Goal: Task Accomplishment & Management: Use online tool/utility

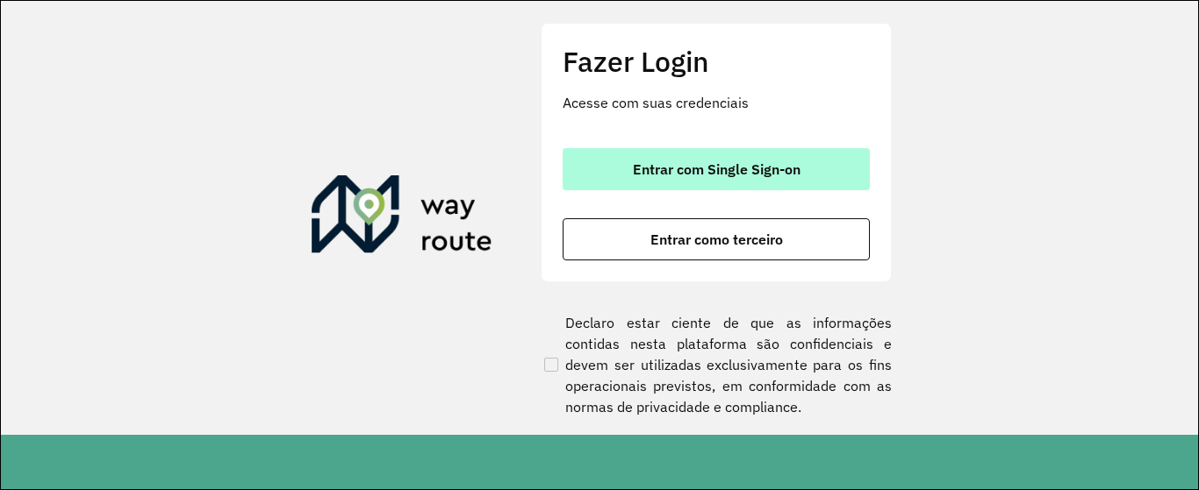
click at [677, 178] on button "Entrar com Single Sign-on" at bounding box center [715, 169] width 307 height 42
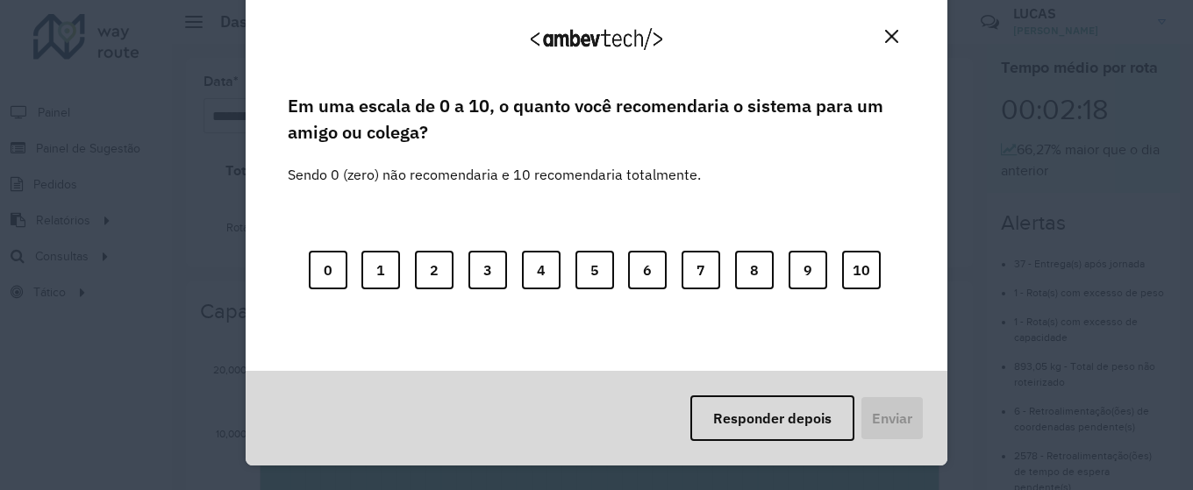
click at [888, 44] on button "Close" at bounding box center [891, 36] width 27 height 27
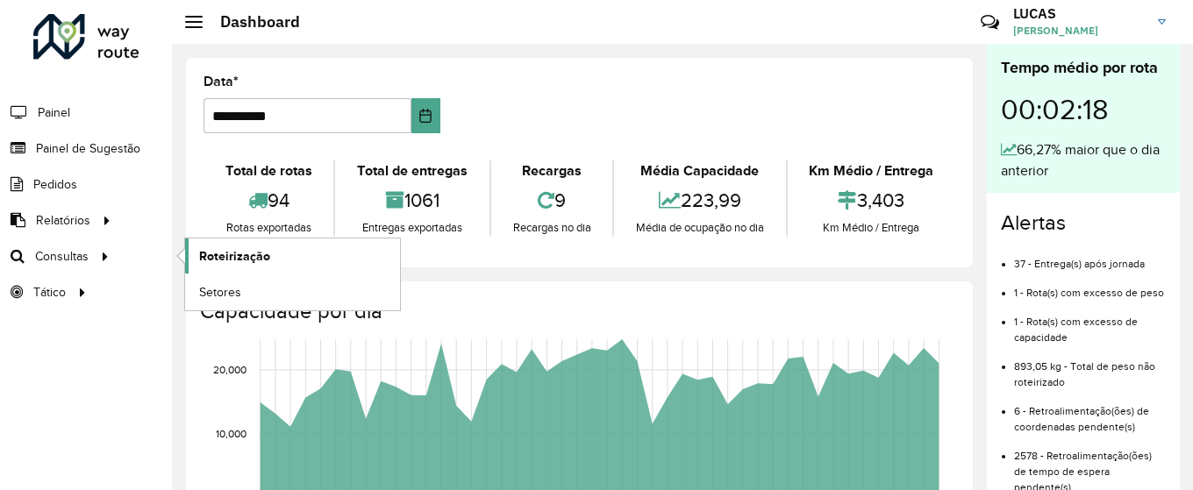
click at [274, 261] on link "Roteirização" at bounding box center [292, 256] width 215 height 35
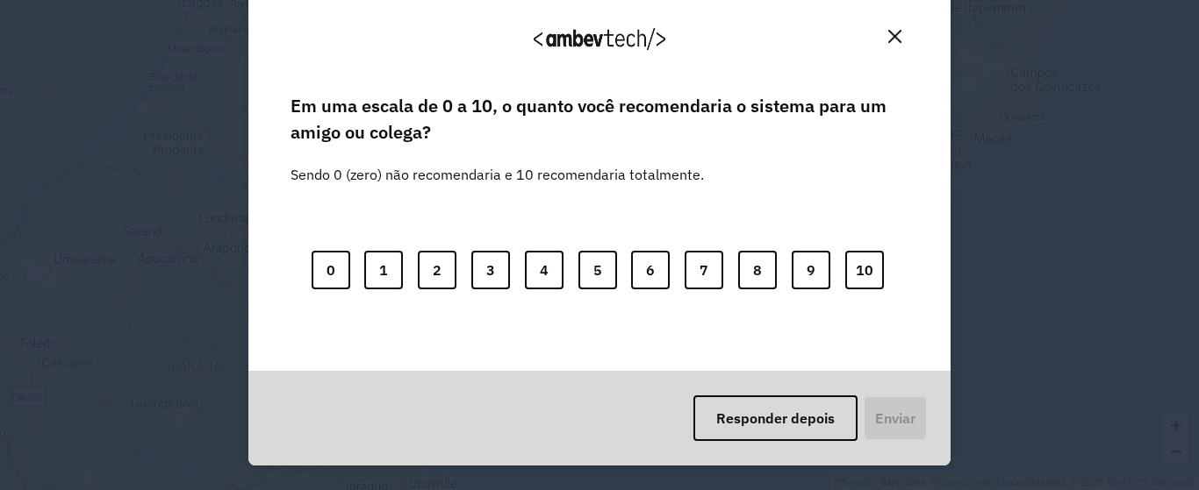
click at [888, 32] on img "Close" at bounding box center [894, 36] width 13 height 13
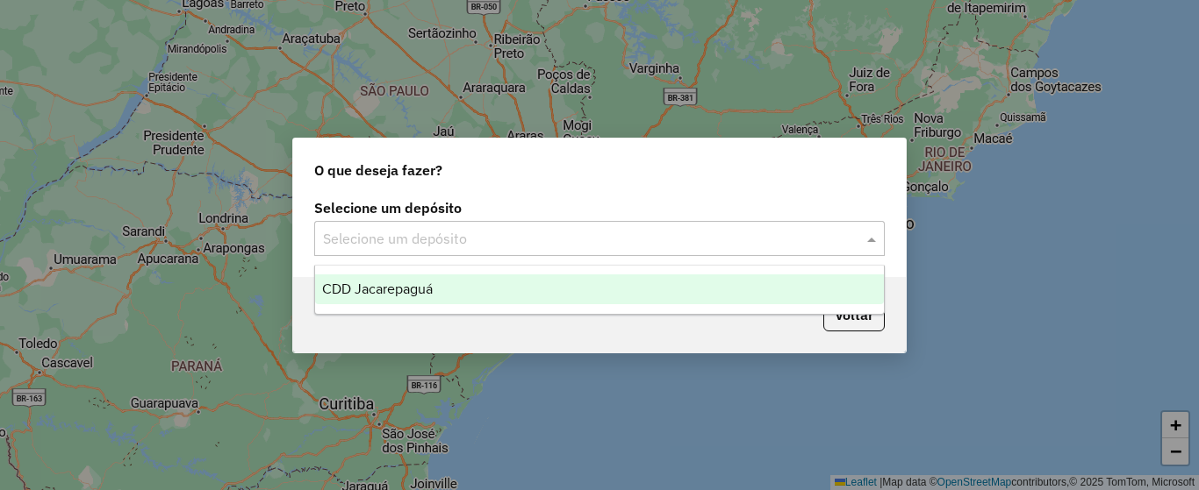
click at [662, 243] on input "text" at bounding box center [582, 239] width 518 height 21
click at [474, 290] on div "CDD Jacarepaguá" at bounding box center [599, 290] width 569 height 30
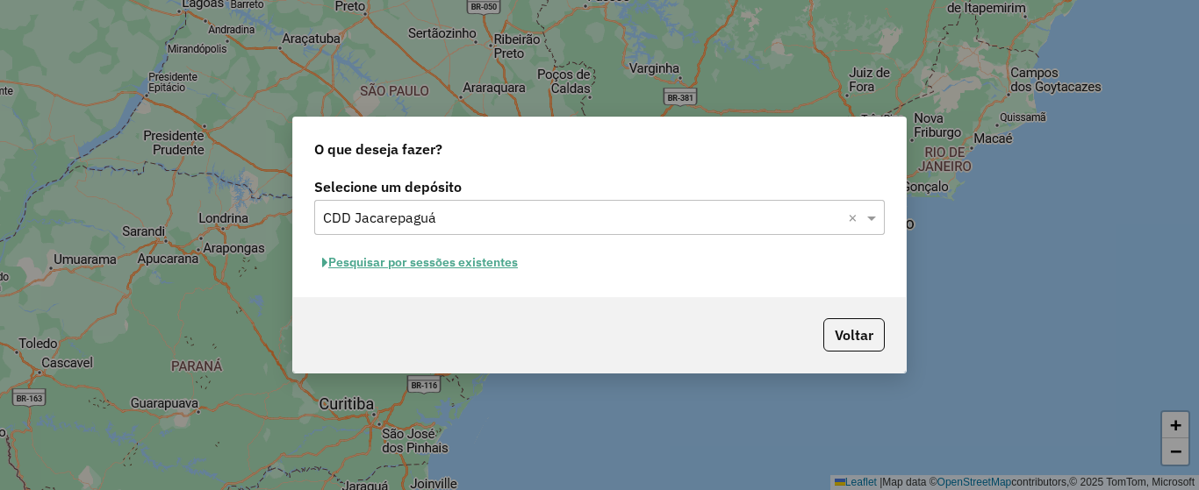
click at [476, 261] on button "Pesquisar por sessões existentes" at bounding box center [419, 262] width 211 height 27
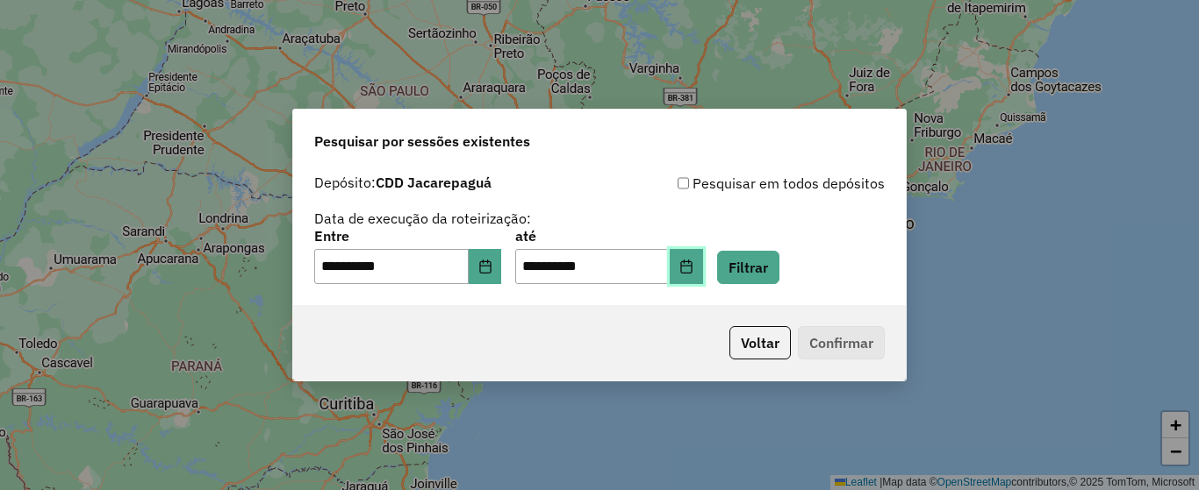
click at [703, 276] on button "Choose Date" at bounding box center [685, 266] width 33 height 35
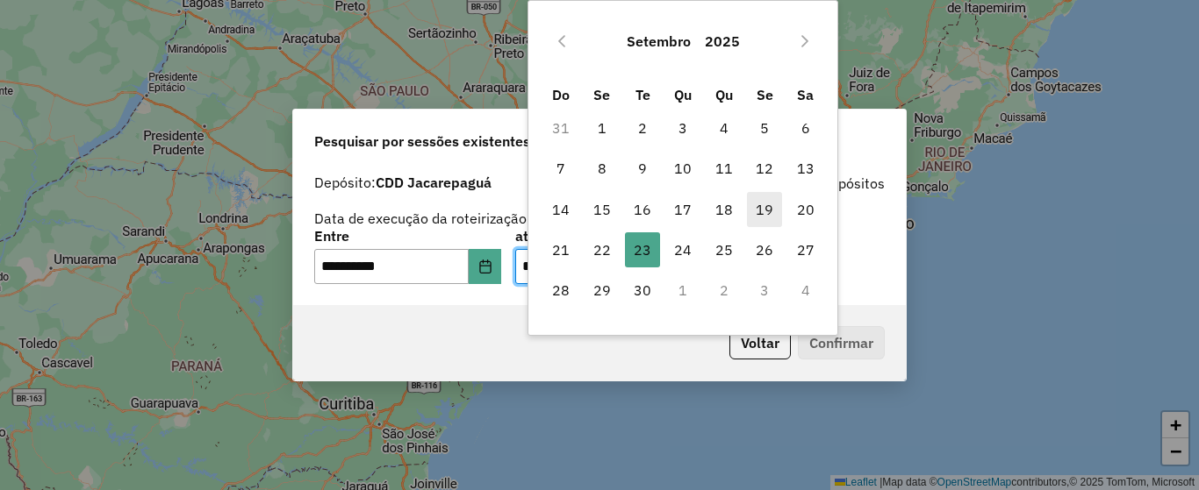
click at [754, 211] on span "19" at bounding box center [764, 209] width 35 height 35
type input "**********"
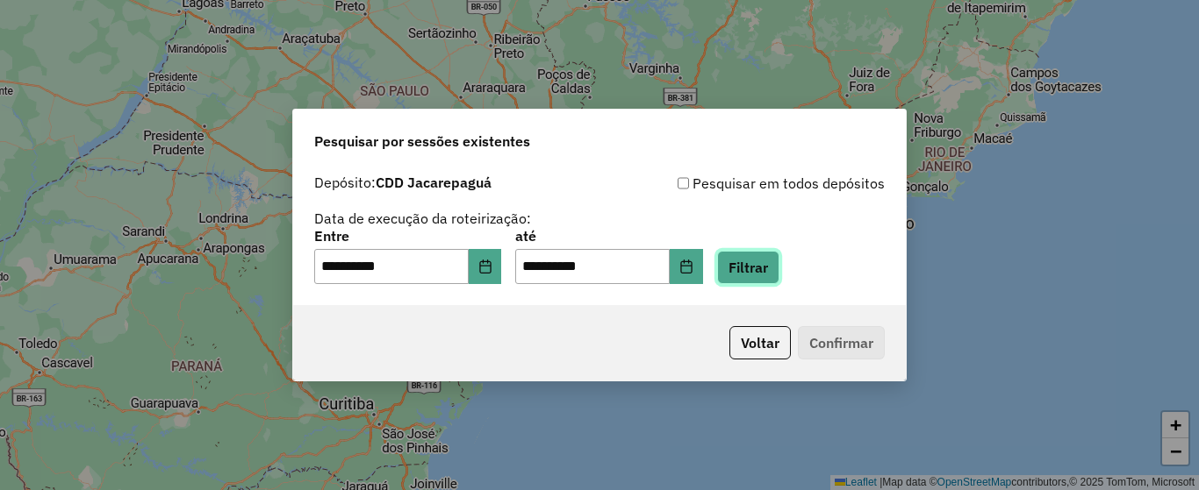
click at [779, 276] on button "Filtrar" at bounding box center [748, 267] width 62 height 33
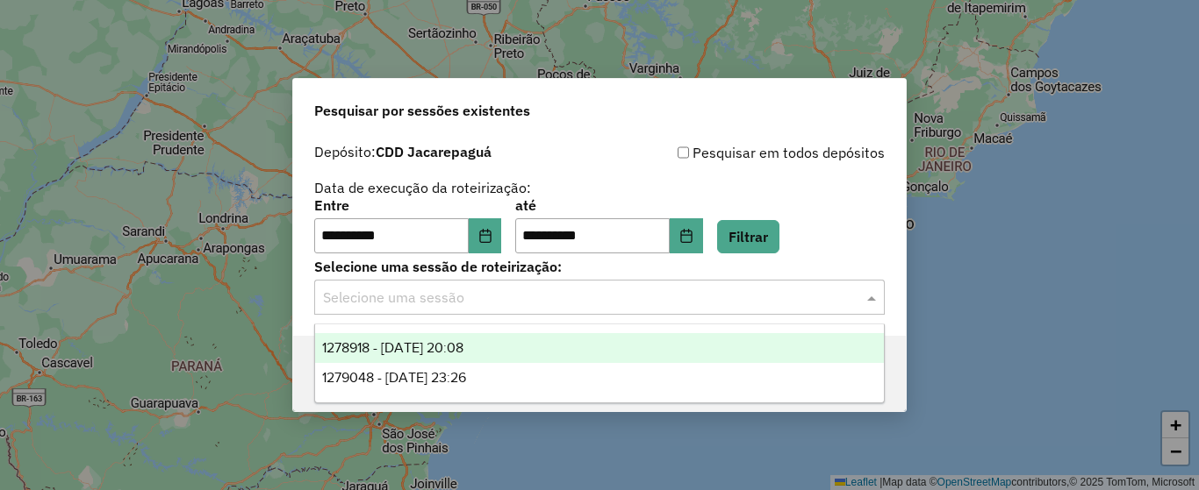
click at [516, 307] on input "text" at bounding box center [582, 298] width 518 height 21
click at [463, 350] on span "1278918 - 19/09/2025 20:08" at bounding box center [392, 347] width 141 height 15
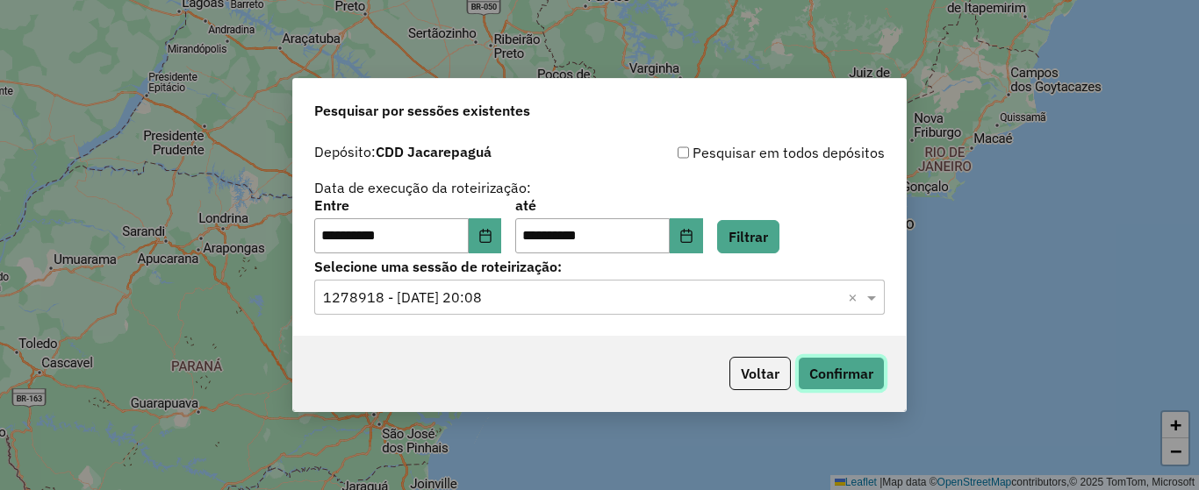
click at [858, 388] on button "Confirmar" at bounding box center [841, 373] width 87 height 33
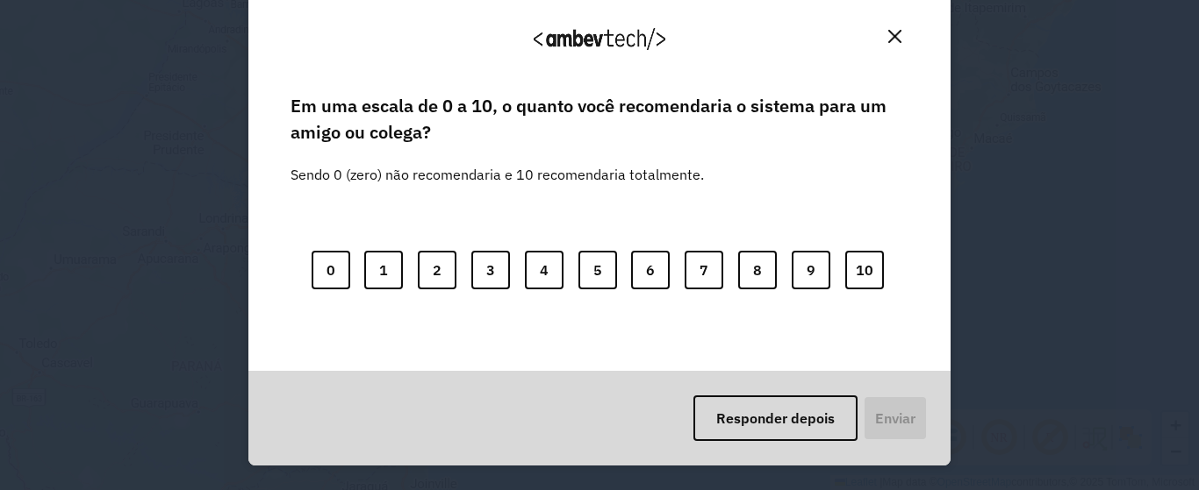
click at [893, 31] on img "Close" at bounding box center [894, 36] width 13 height 13
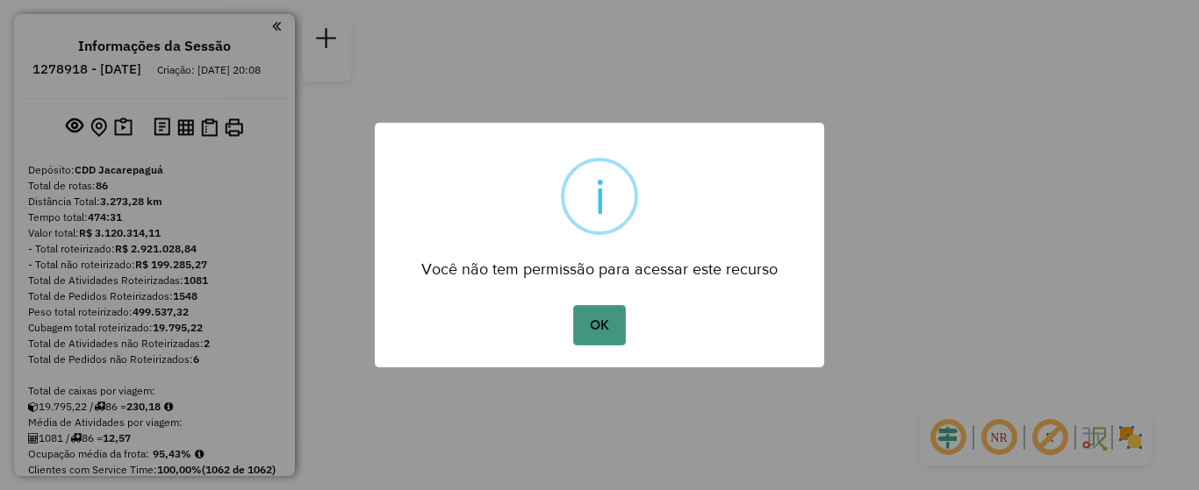
click at [598, 329] on button "OK" at bounding box center [599, 325] width 52 height 40
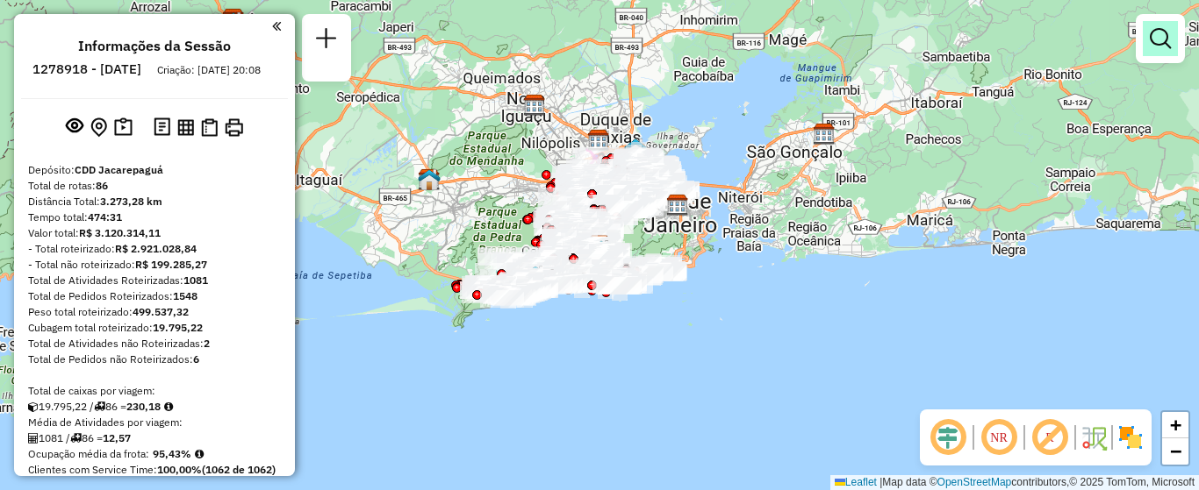
click at [1173, 51] on link at bounding box center [1159, 38] width 35 height 35
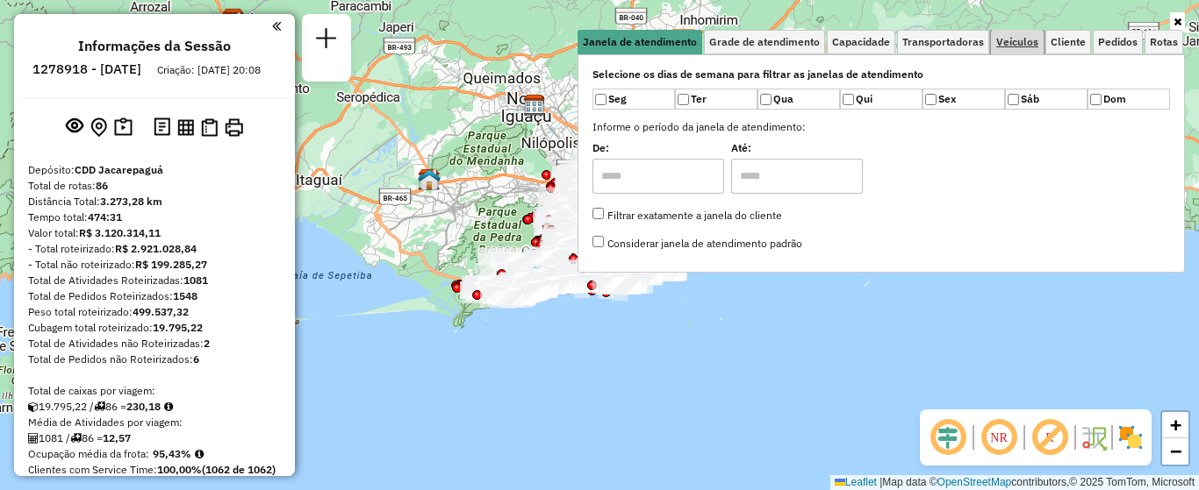
click at [1011, 47] on span "Veículos" at bounding box center [1017, 42] width 42 height 11
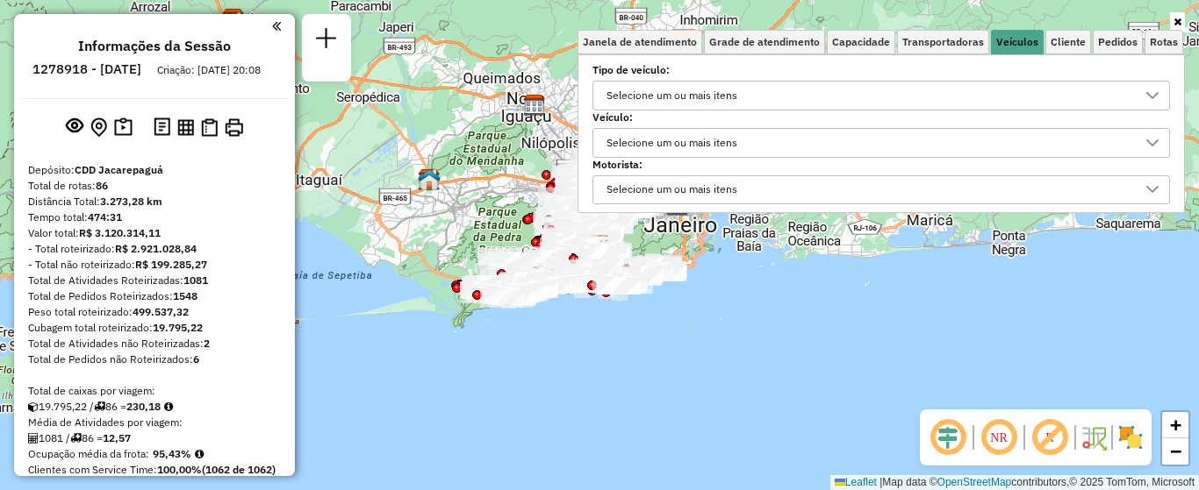
click at [705, 146] on div "Selecione um ou mais itens" at bounding box center [671, 143] width 143 height 28
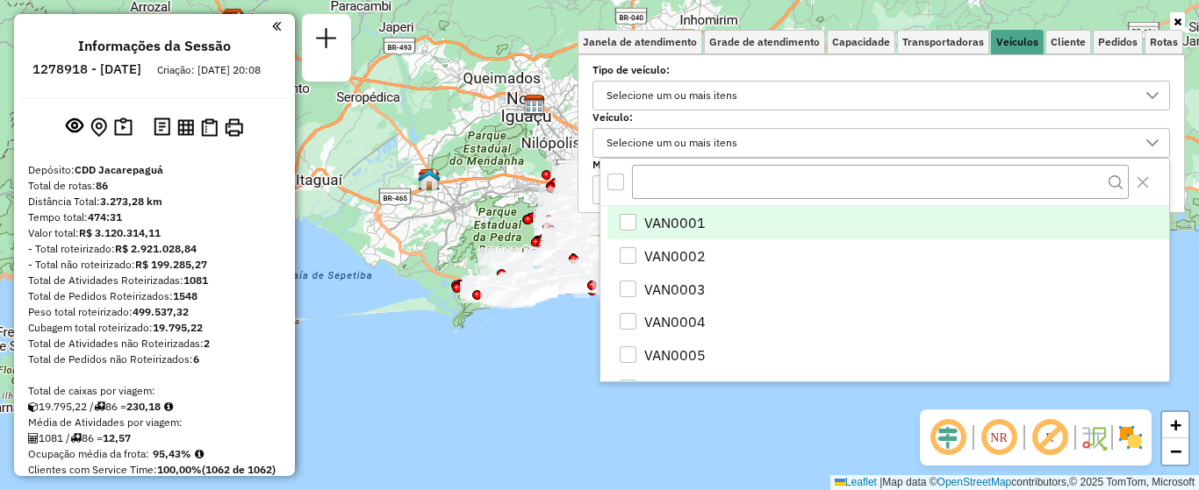
scroll to position [11, 61]
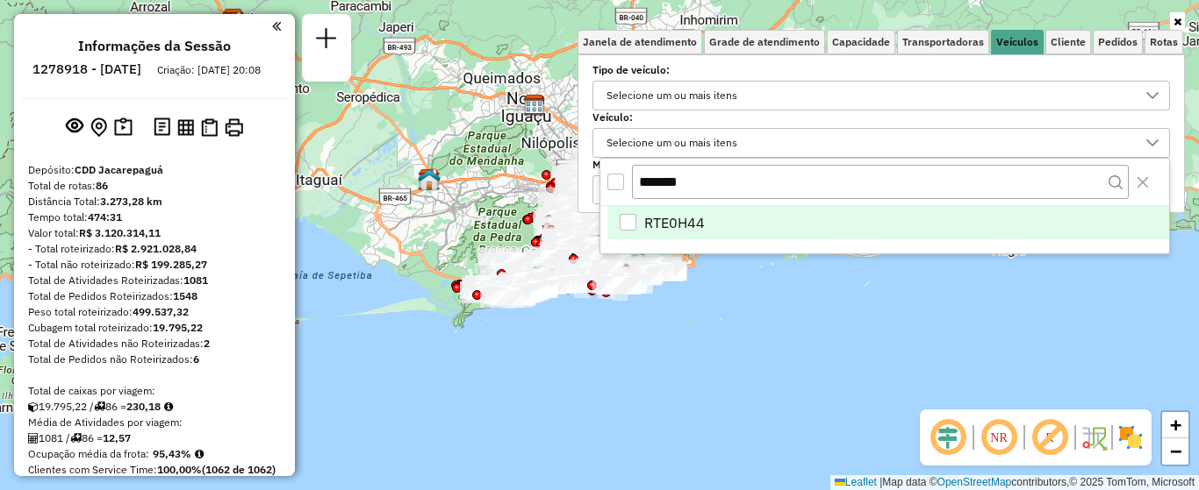
type input "*******"
click at [700, 230] on span "RTE0H44" at bounding box center [674, 222] width 61 height 21
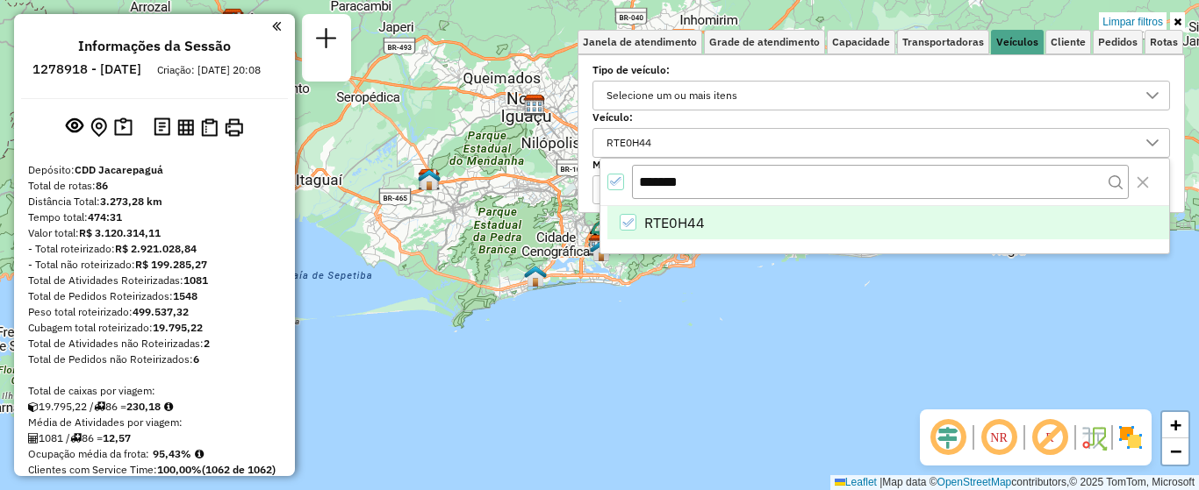
click at [1130, 440] on img at bounding box center [1130, 438] width 28 height 28
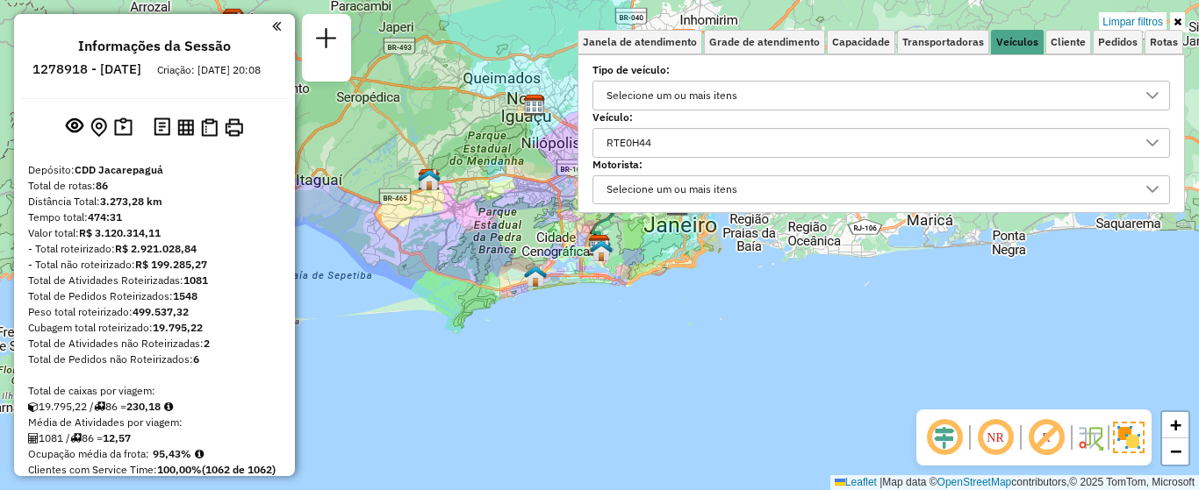
click at [727, 282] on div "Limpar filtros Janela de atendimento Grade de atendimento Capacidade Transporta…" at bounding box center [599, 245] width 1199 height 490
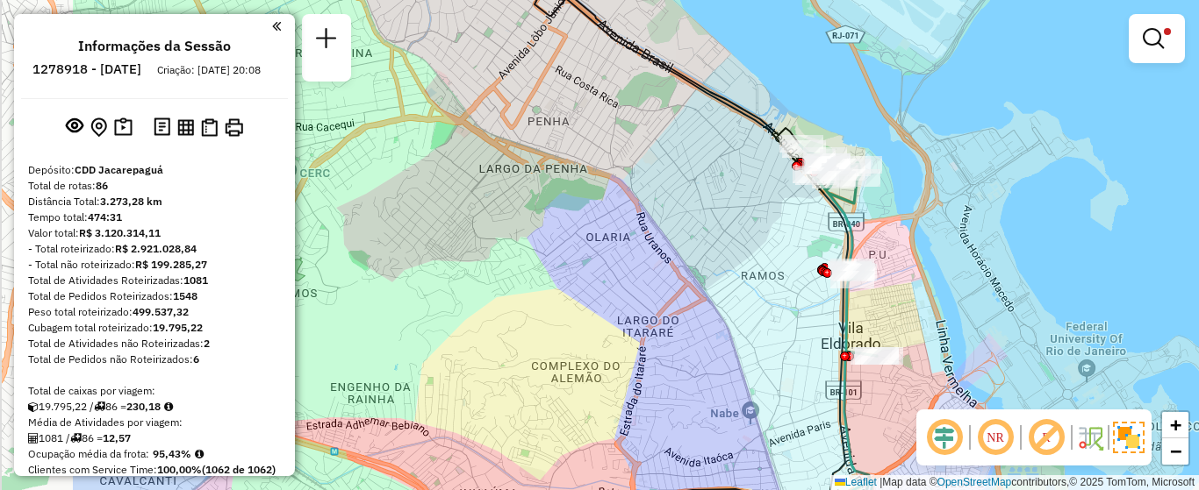
drag, startPoint x: 706, startPoint y: 294, endPoint x: 896, endPoint y: 284, distance: 189.8
click at [896, 284] on div "Limpar filtros Janela de atendimento Grade de atendimento Capacidade Transporta…" at bounding box center [599, 245] width 1199 height 490
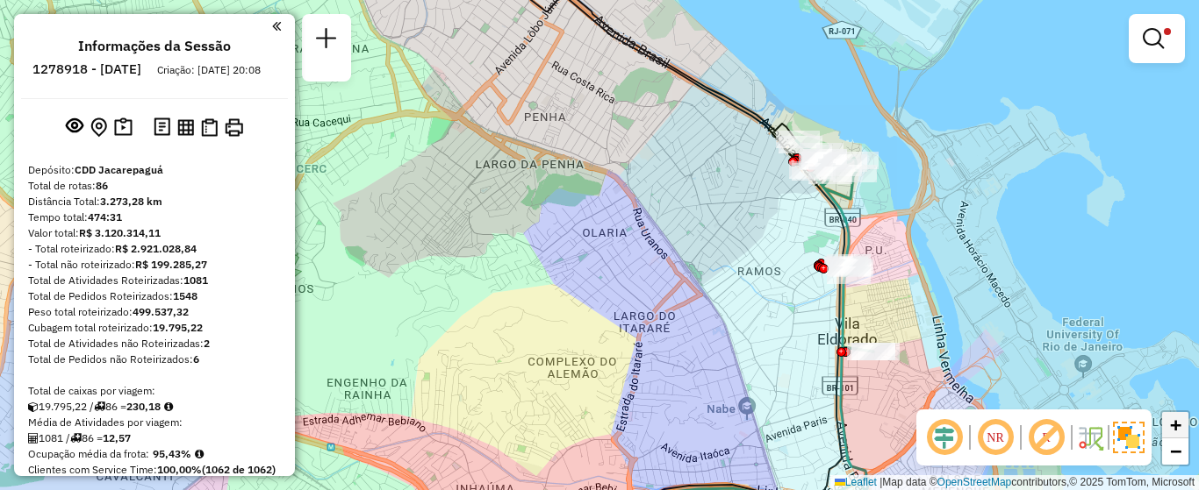
click at [1176, 423] on span "+" at bounding box center [1175, 425] width 11 height 22
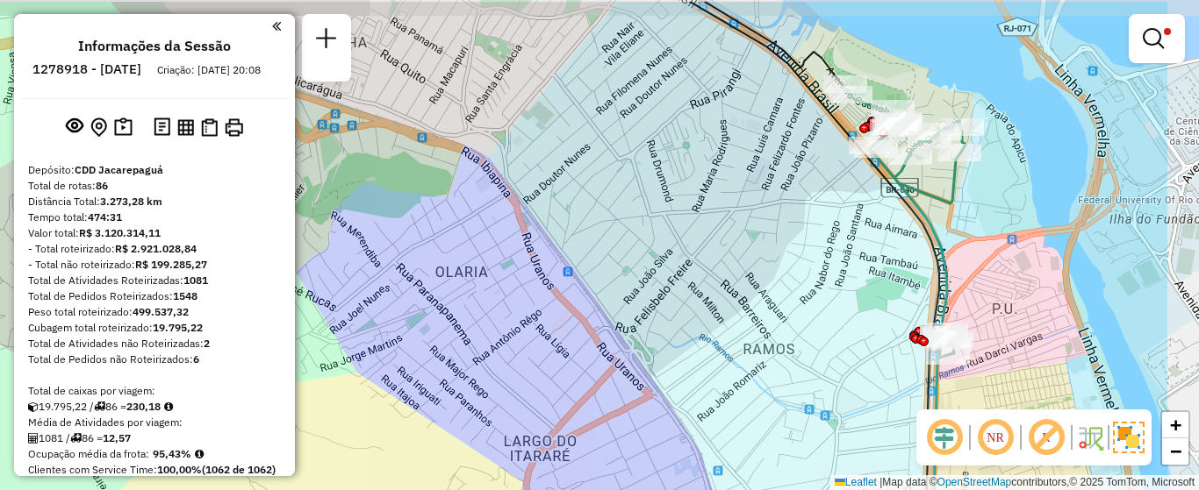
drag, startPoint x: 976, startPoint y: 235, endPoint x: 786, endPoint y: 288, distance: 196.7
click at [786, 288] on div "Limpar filtros Janela de atendimento Grade de atendimento Capacidade Transporta…" at bounding box center [599, 245] width 1199 height 490
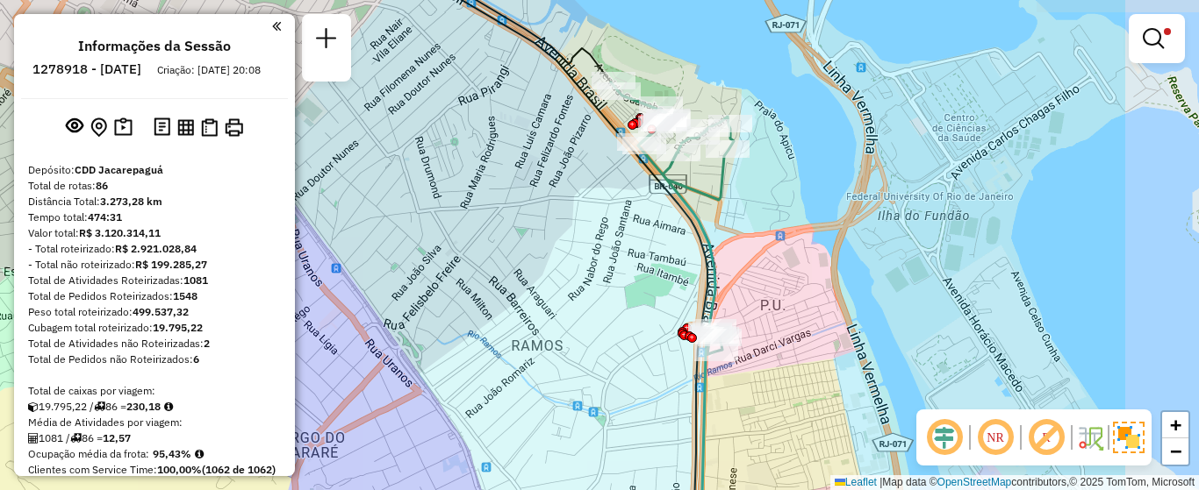
drag, startPoint x: 814, startPoint y: 261, endPoint x: 621, endPoint y: 256, distance: 193.1
click at [621, 256] on div "Limpar filtros Janela de atendimento Grade de atendimento Capacidade Transporta…" at bounding box center [599, 245] width 1199 height 490
